Goal: Find specific page/section: Find specific page/section

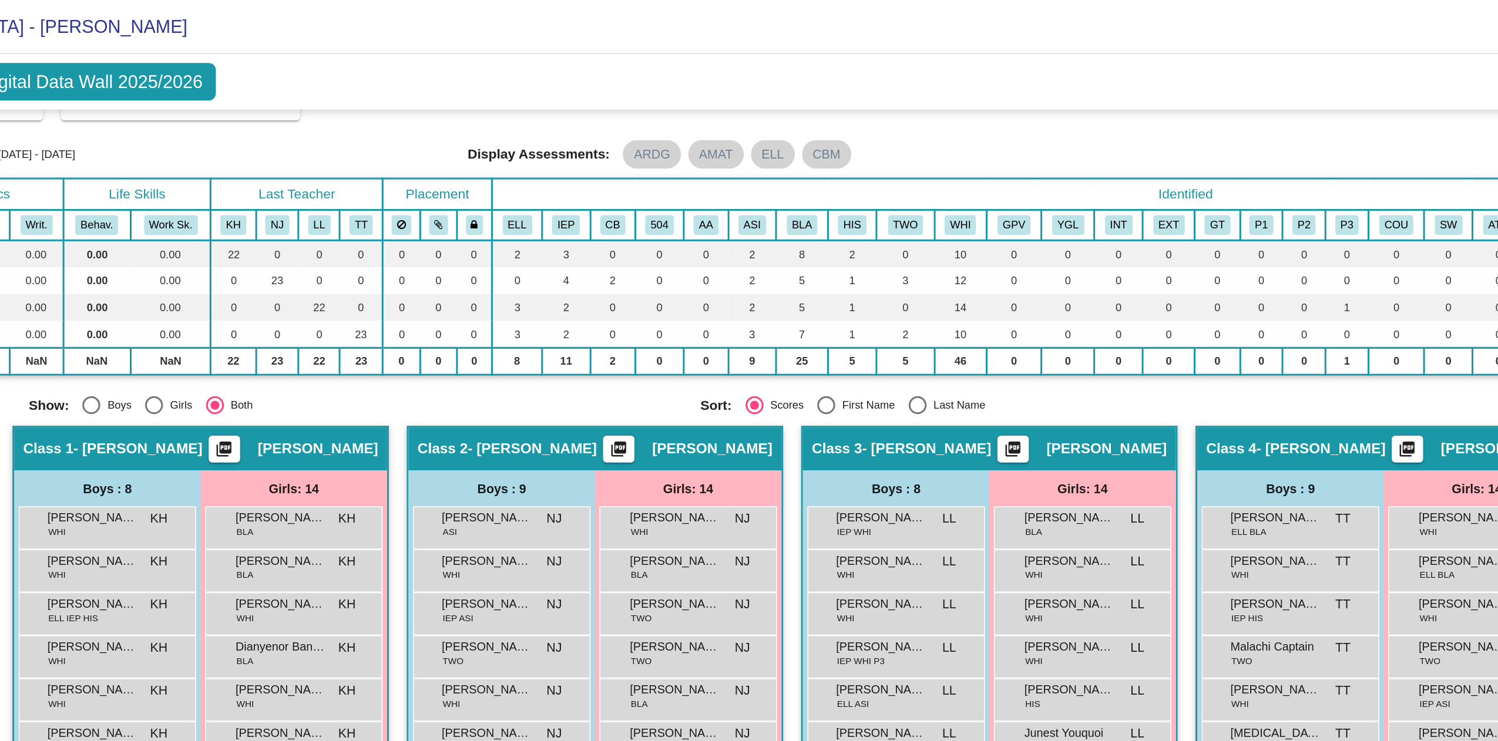
scroll to position [24, 0]
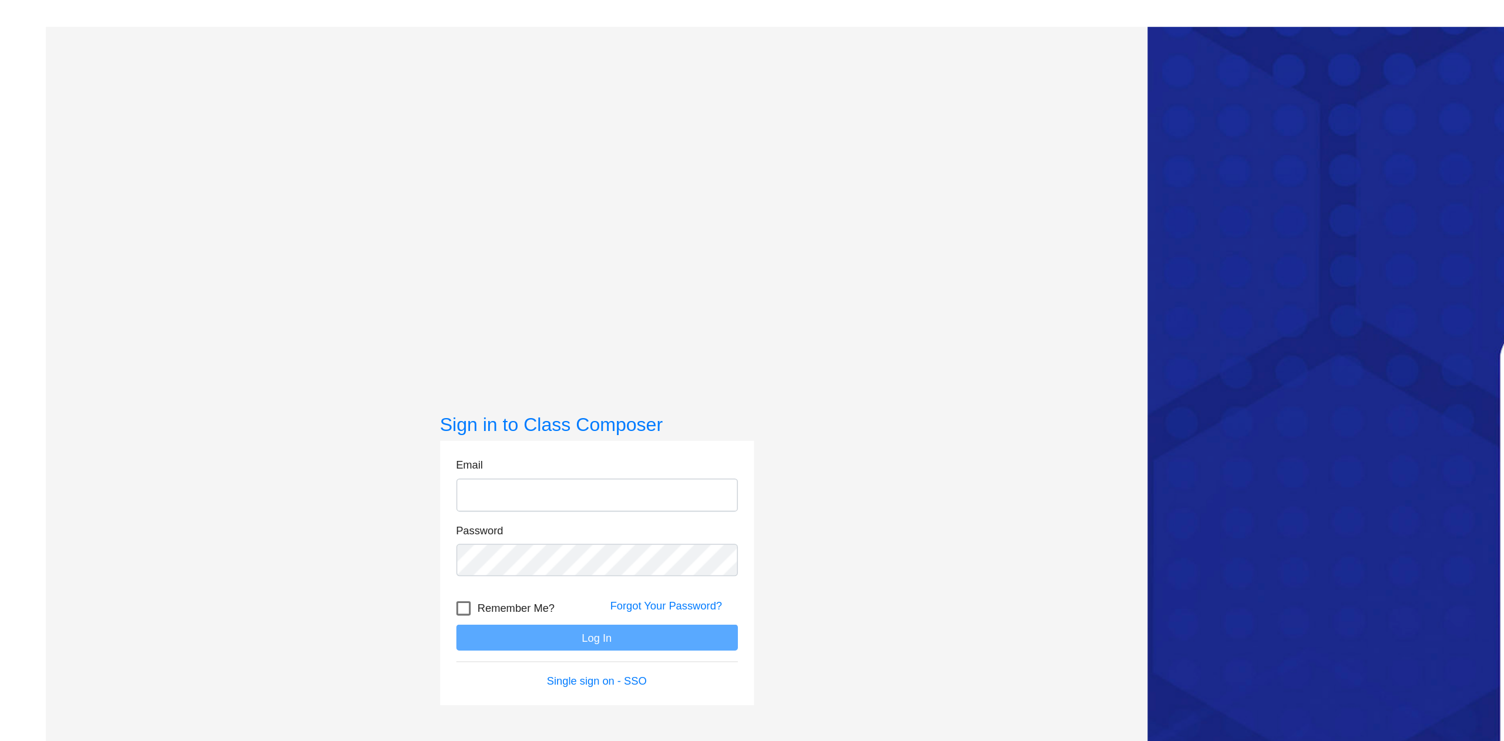
type input "bagleyd@district279.org"
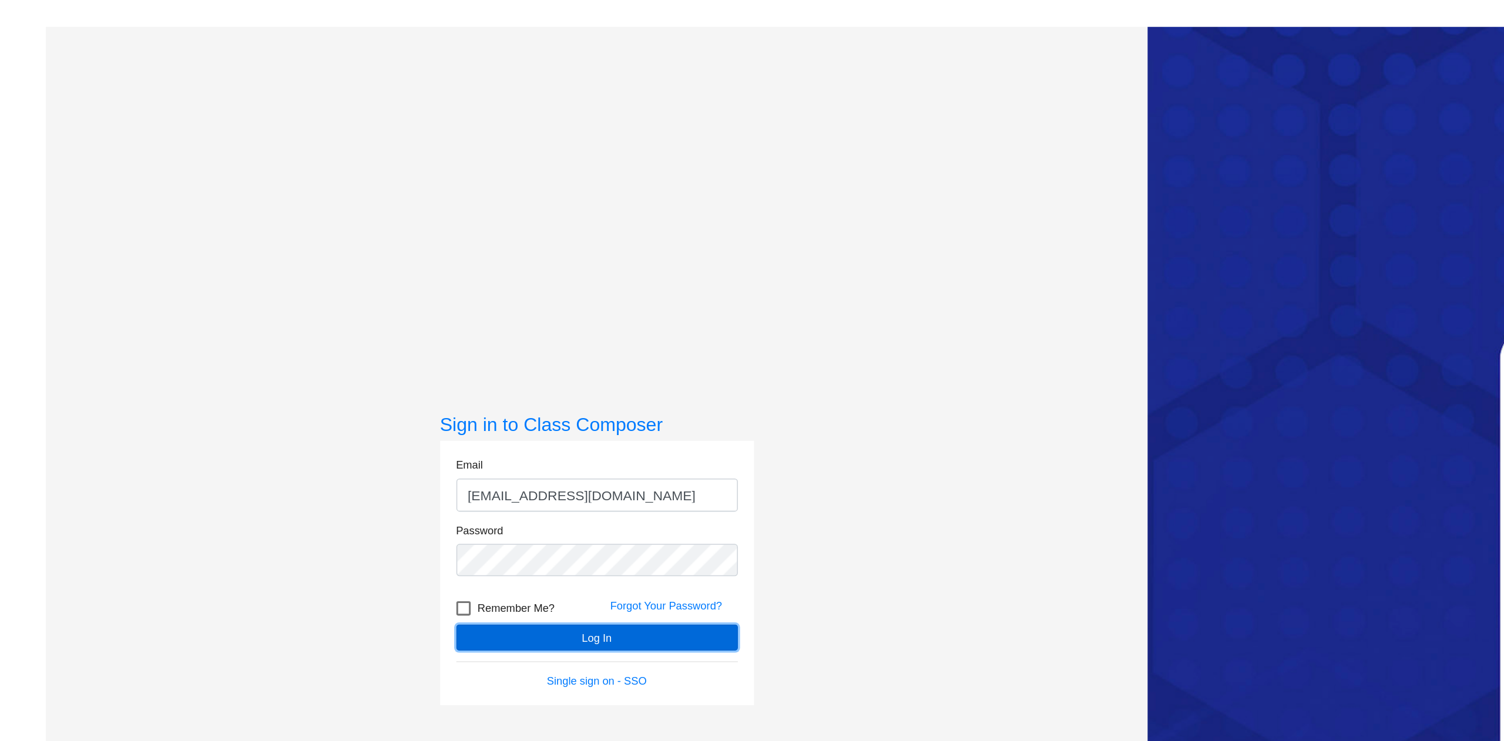
click at [376, 419] on button "Log In" at bounding box center [391, 417] width 184 height 17
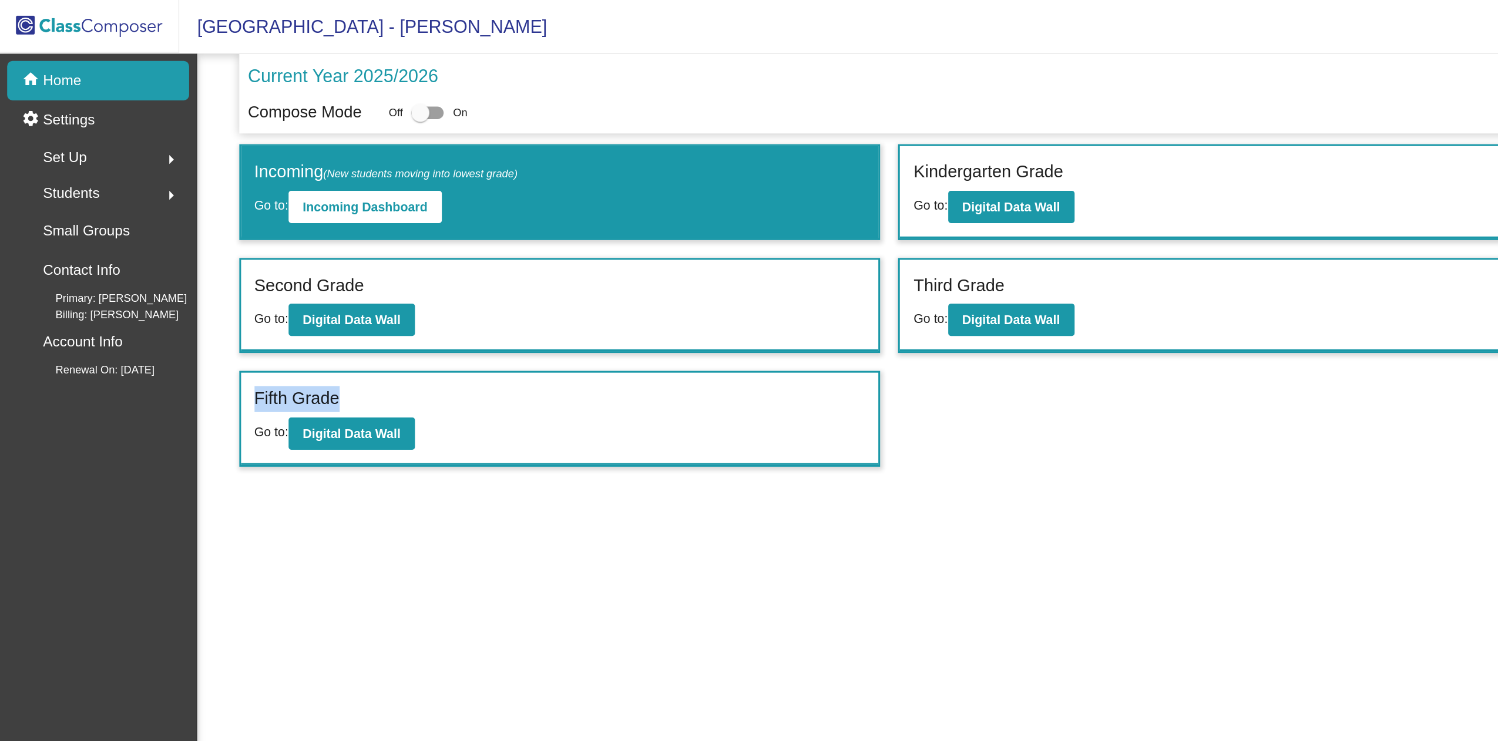
drag, startPoint x: 656, startPoint y: 281, endPoint x: 461, endPoint y: 271, distance: 195.3
click at [461, 271] on div "Incoming (New students moving into lowest grade) Go to: Incoming Dashboard Kind…" at bounding box center [814, 200] width 1314 height 211
click at [425, 370] on mat-sidenav-content "Current Year 2025/2026 Compose Mode Off On Incoming (New students moving into l…" at bounding box center [813, 388] width 1369 height 706
drag, startPoint x: 937, startPoint y: 215, endPoint x: 701, endPoint y: 210, distance: 236.2
click at [701, 210] on div "Third Grade Go to: Digital Data Wall" at bounding box center [799, 200] width 418 height 60
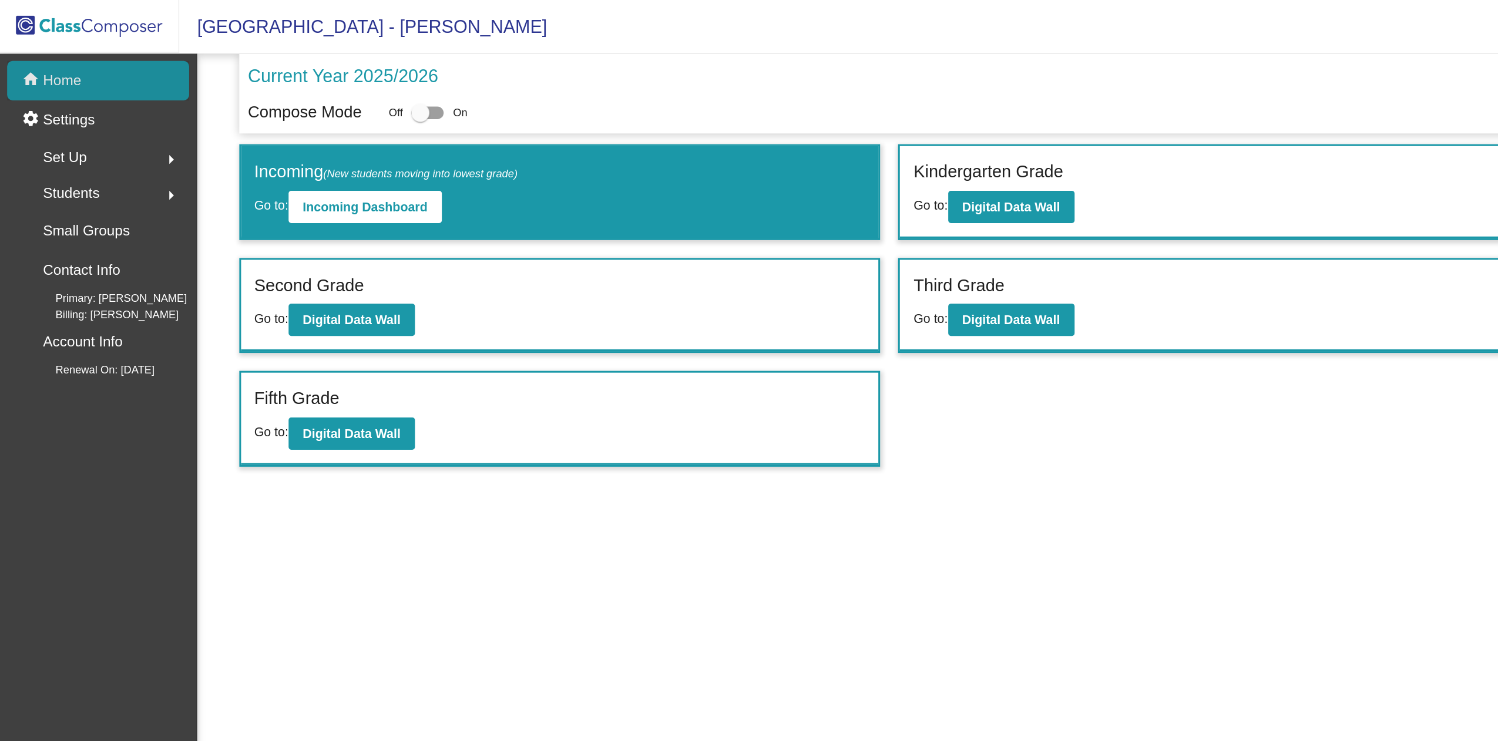
click at [69, 59] on div "home Home" at bounding box center [64, 53] width 119 height 26
click at [260, 217] on button "Digital Data Wall" at bounding box center [230, 209] width 83 height 21
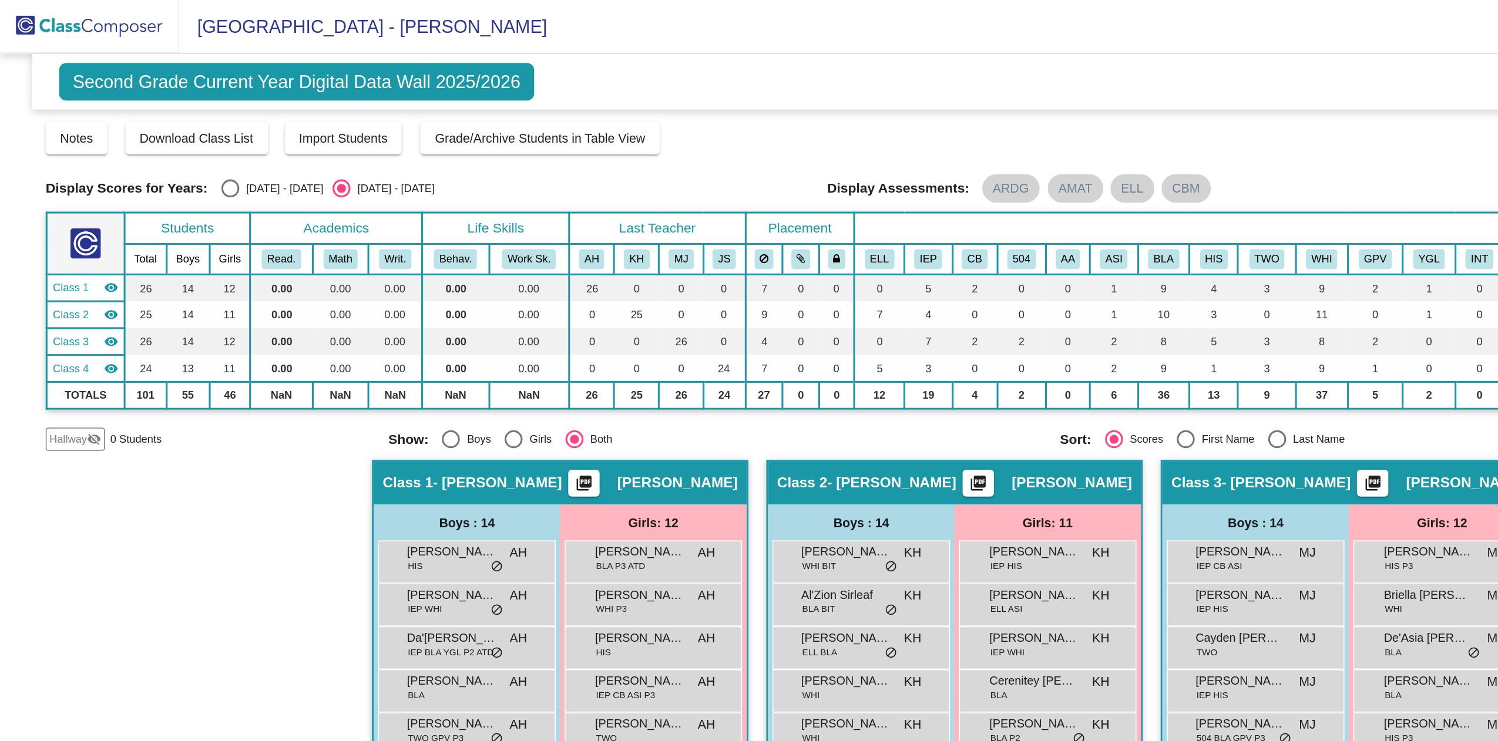
drag, startPoint x: 173, startPoint y: 357, endPoint x: 105, endPoint y: 350, distance: 67.9
click at [105, 350] on div "Hallway - Hallway Class picture_as_pdf Add Student First Name Last Name Student…" at bounding box center [749, 534] width 1438 height 466
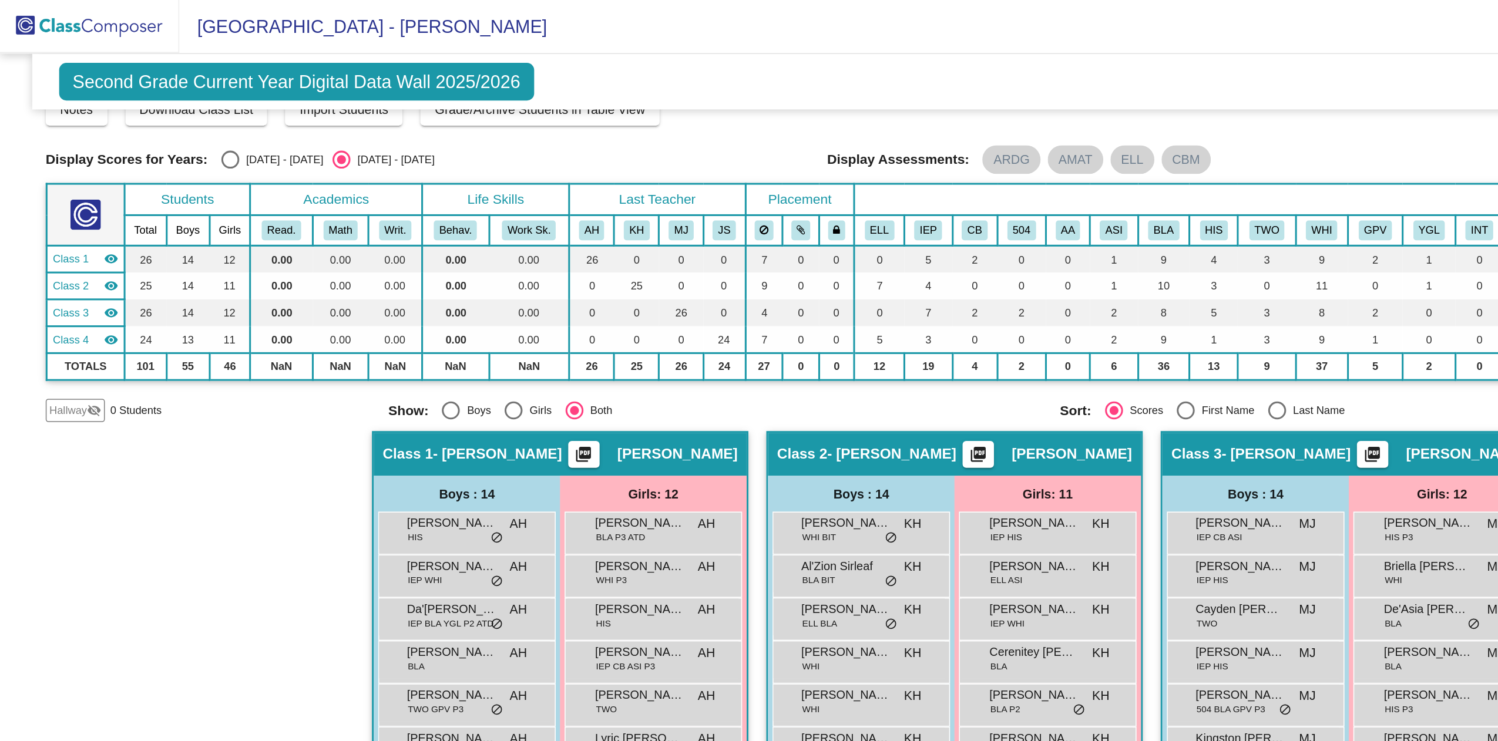
scroll to position [24, 0]
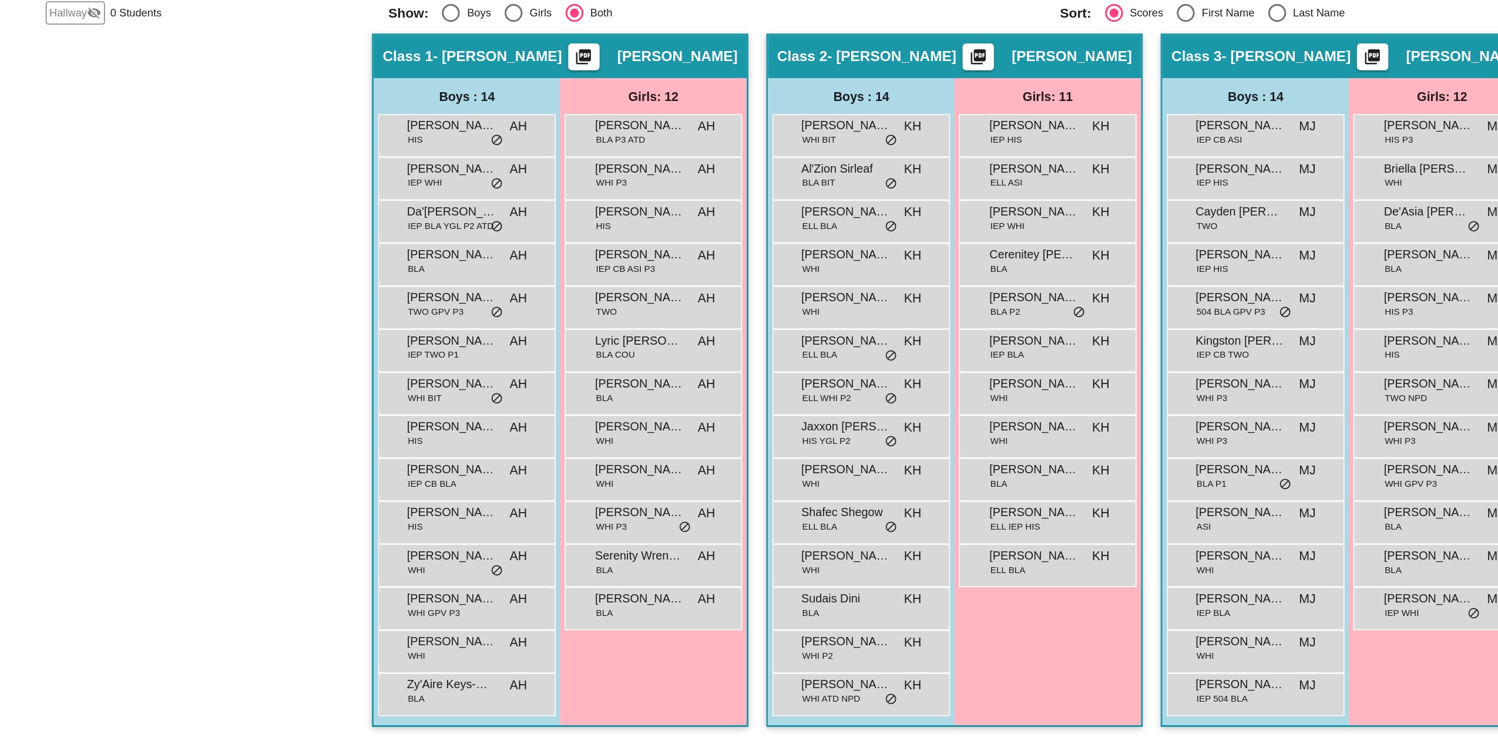
drag, startPoint x: 211, startPoint y: 716, endPoint x: 131, endPoint y: 694, distance: 83.4
click at [131, 694] on div "Hallway - Hallway Class picture_as_pdf Add Student First Name Last Name Student…" at bounding box center [749, 510] width 1438 height 466
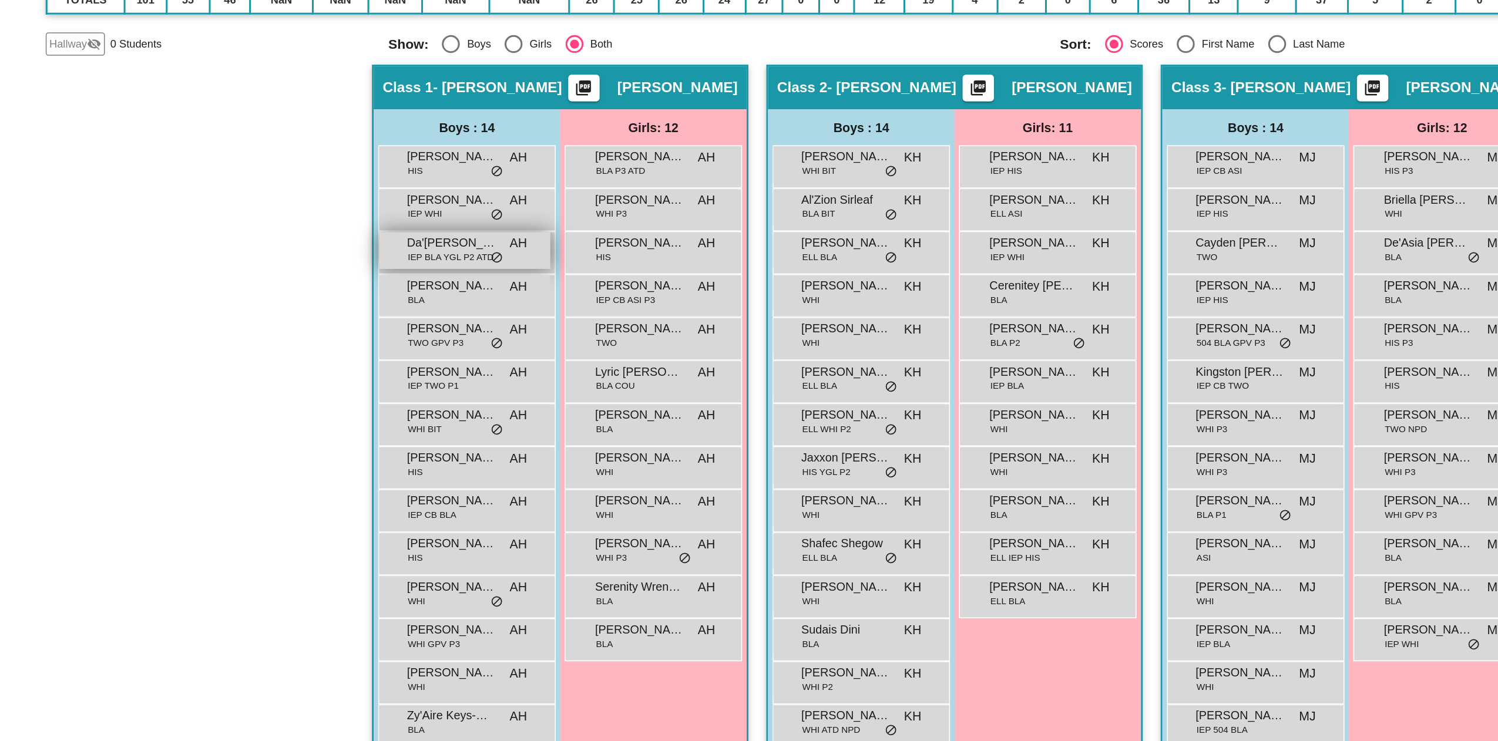
scroll to position [0, 0]
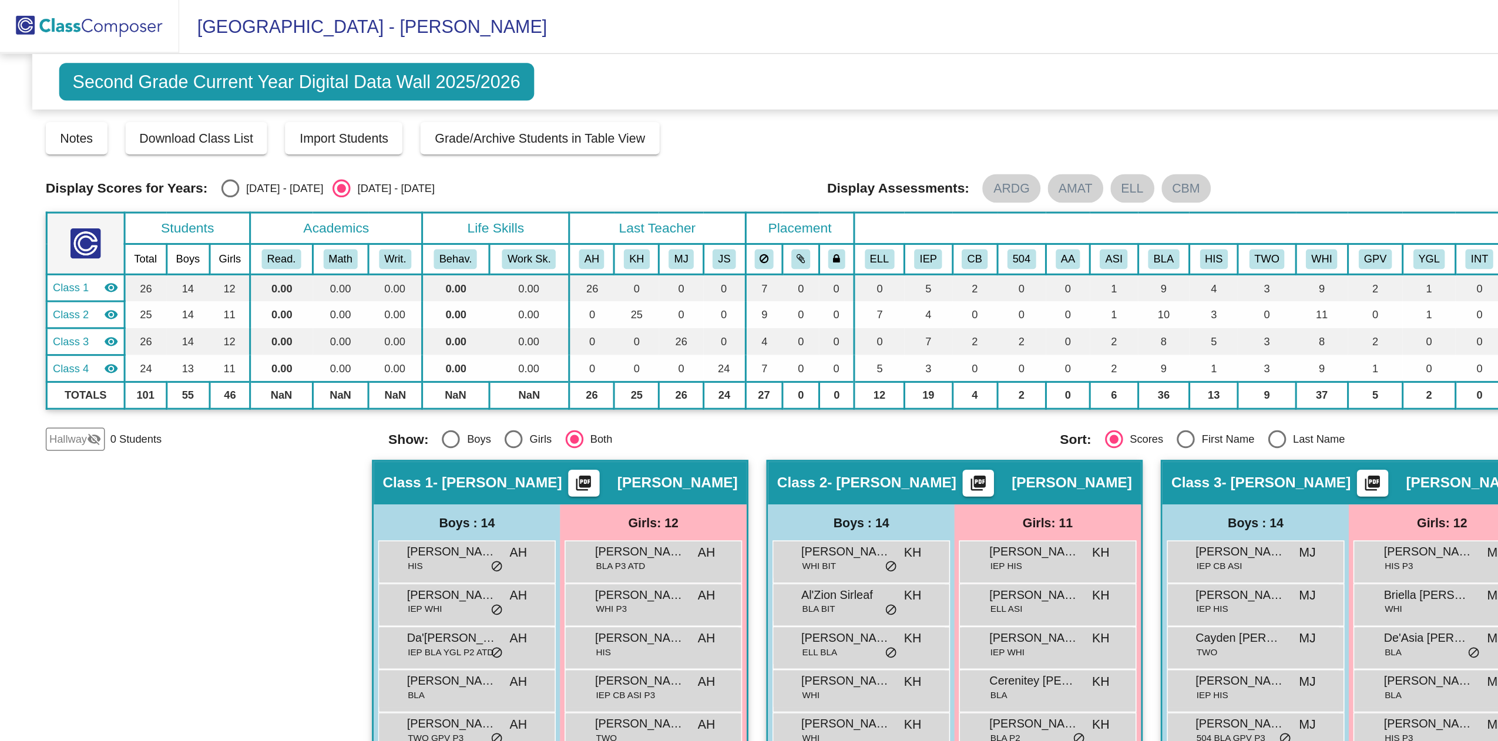
drag, startPoint x: 598, startPoint y: 99, endPoint x: 436, endPoint y: 74, distance: 164.0
click at [436, 74] on div "Second Grade Current Year Digital Data Wall 2025/2026 Add, Move, or Retain Stud…" at bounding box center [749, 401] width 1438 height 732
click at [268, 14] on span "[GEOGRAPHIC_DATA] - [PERSON_NAME]" at bounding box center [237, 17] width 241 height 19
